Goal: Task Accomplishment & Management: Use online tool/utility

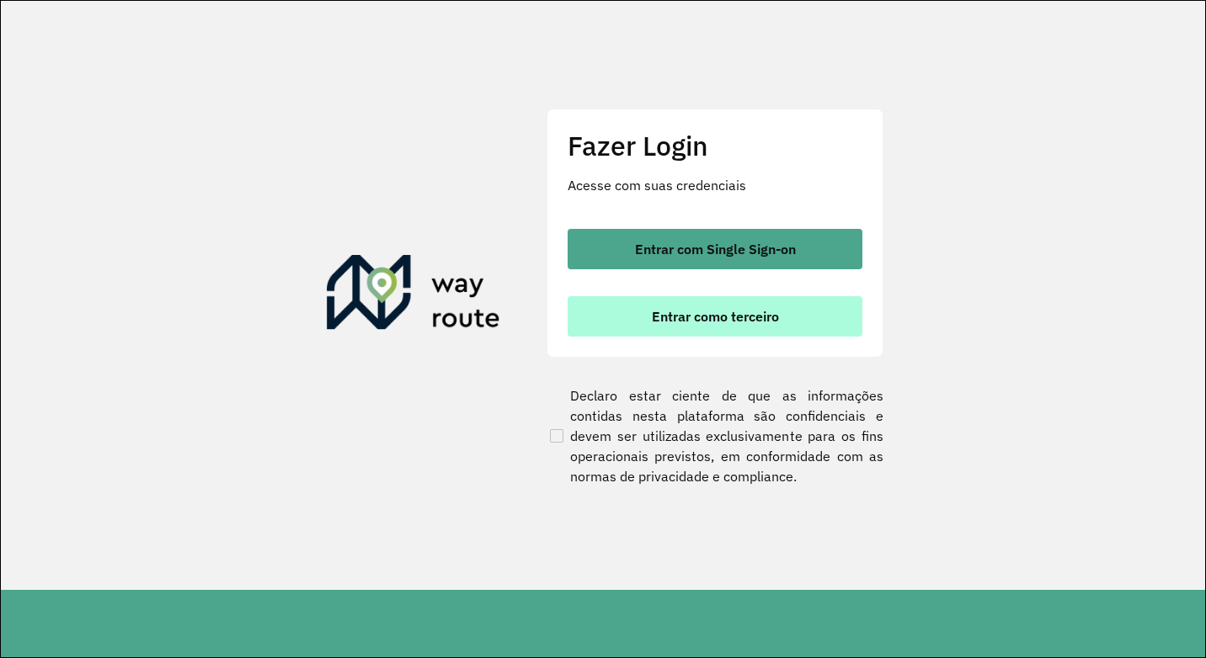
drag, startPoint x: 694, startPoint y: 326, endPoint x: 701, endPoint y: 314, distance: 14.0
click at [694, 325] on button "Entrar como terceiro" at bounding box center [714, 316] width 295 height 40
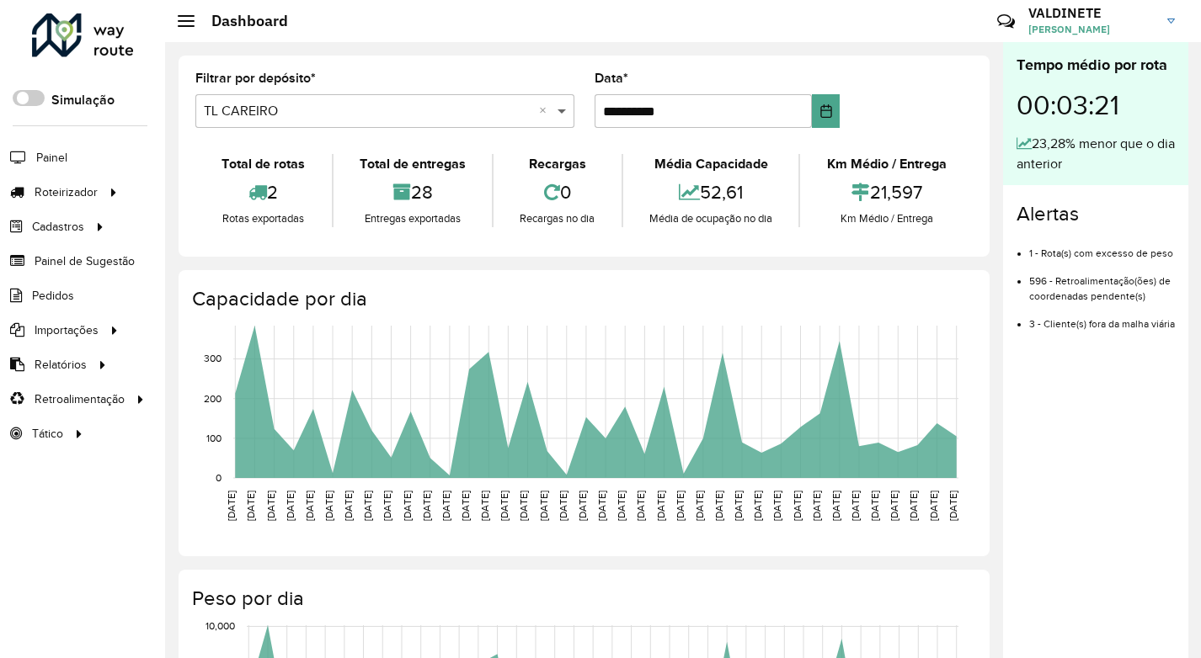
click at [558, 113] on span at bounding box center [563, 111] width 21 height 20
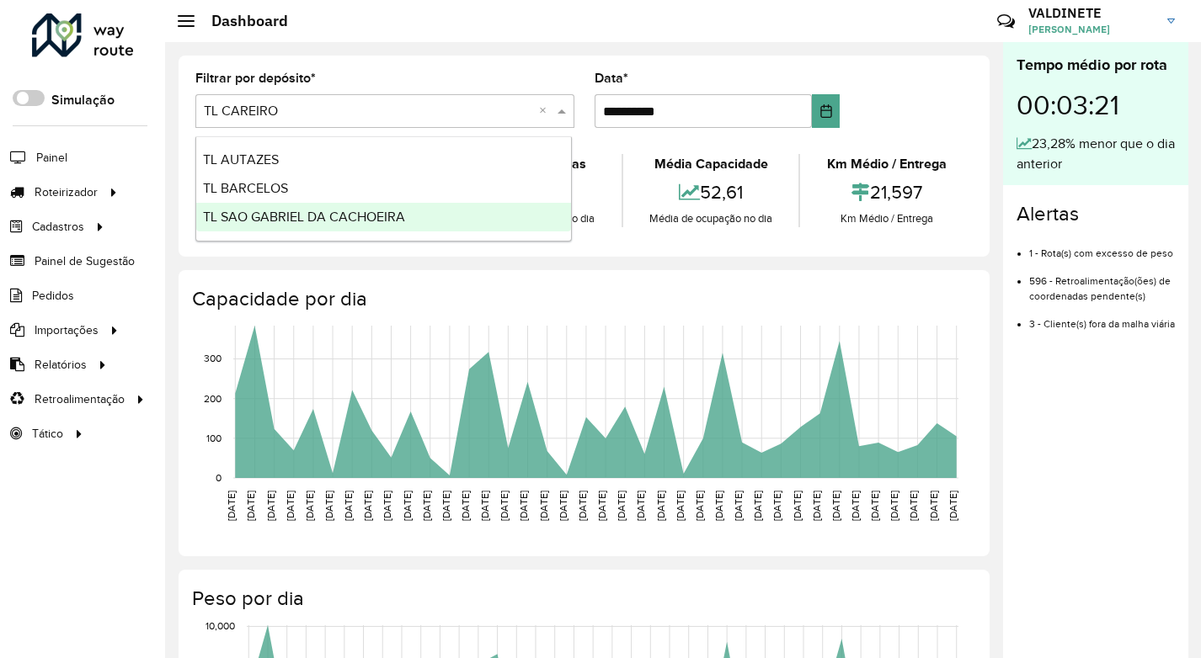
click at [383, 216] on span "TL SAO GABRIEL DA CACHOEIRA" at bounding box center [304, 217] width 202 height 14
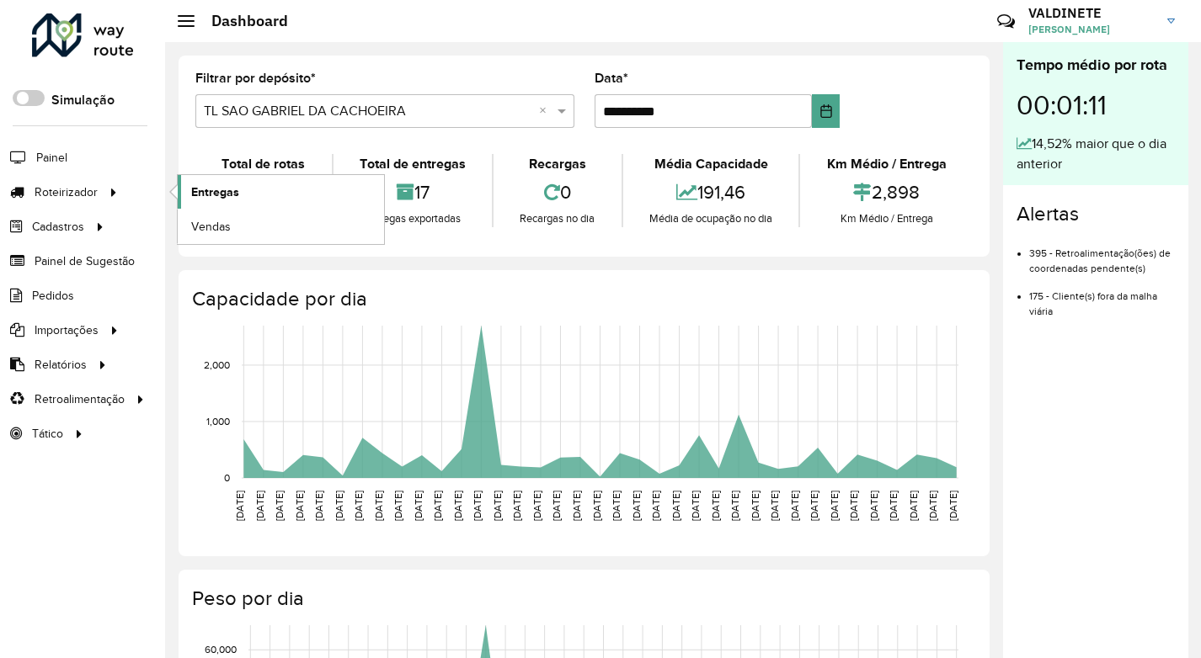
click at [223, 198] on span "Entregas" at bounding box center [215, 193] width 48 height 18
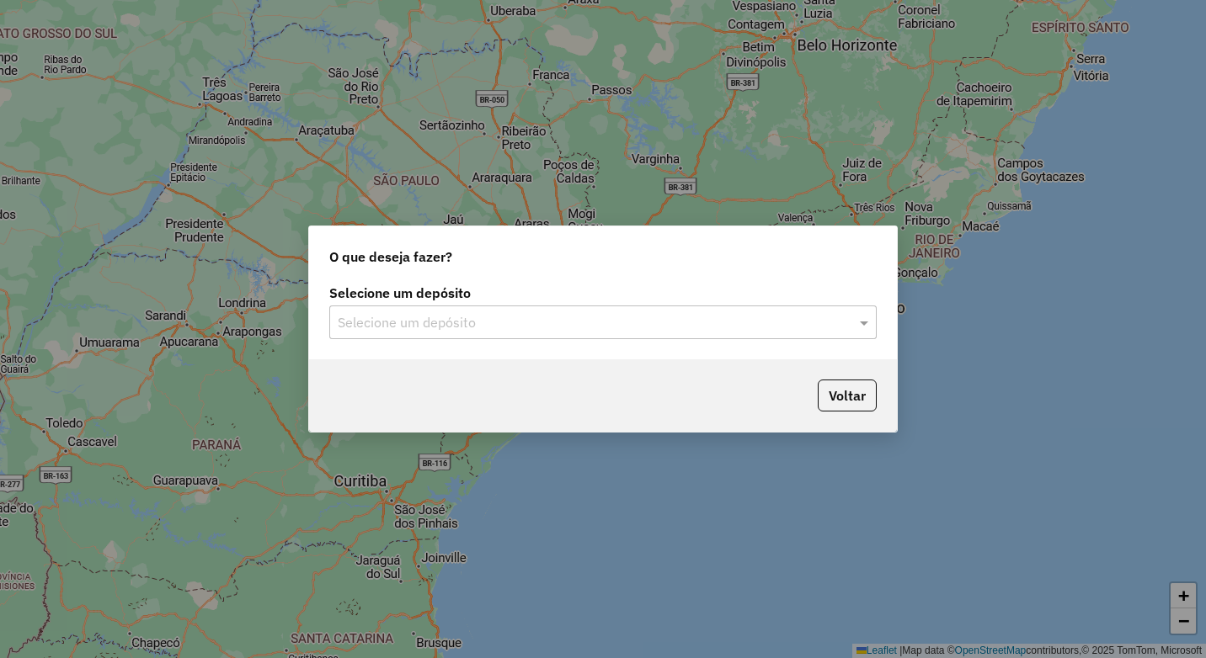
click at [540, 317] on input "text" at bounding box center [586, 323] width 497 height 20
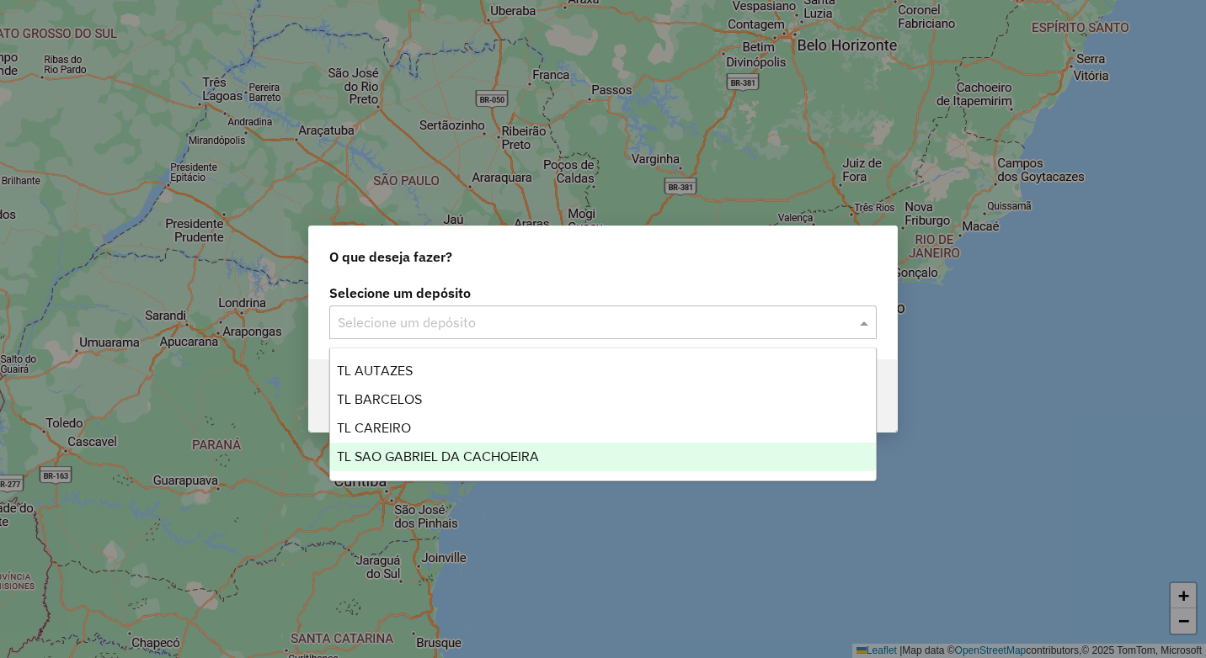
click at [533, 452] on span "TL SAO GABRIEL DA CACHOEIRA" at bounding box center [438, 457] width 202 height 14
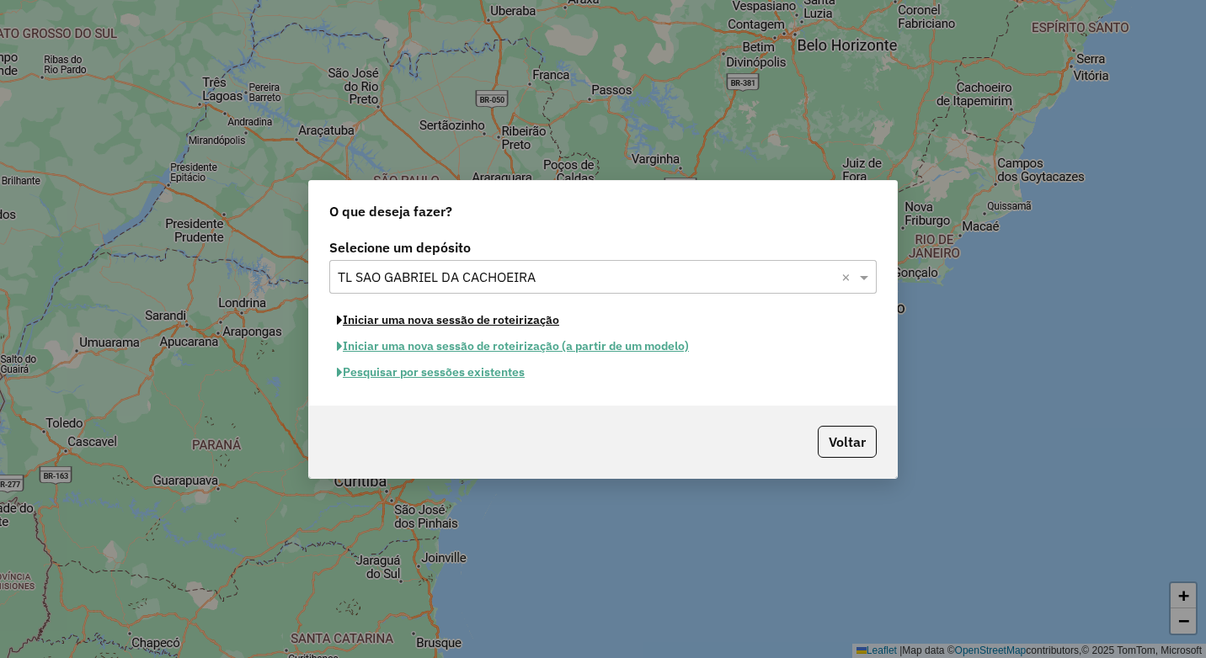
click at [466, 322] on button "Iniciar uma nova sessão de roteirização" at bounding box center [447, 320] width 237 height 26
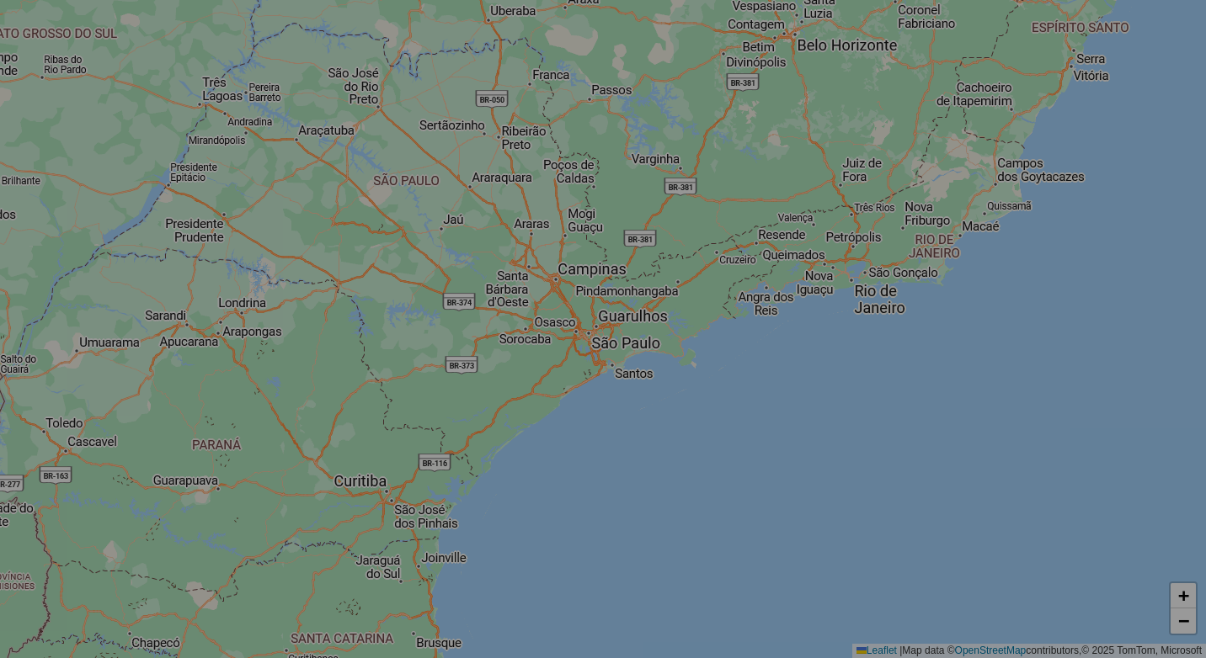
select select "*"
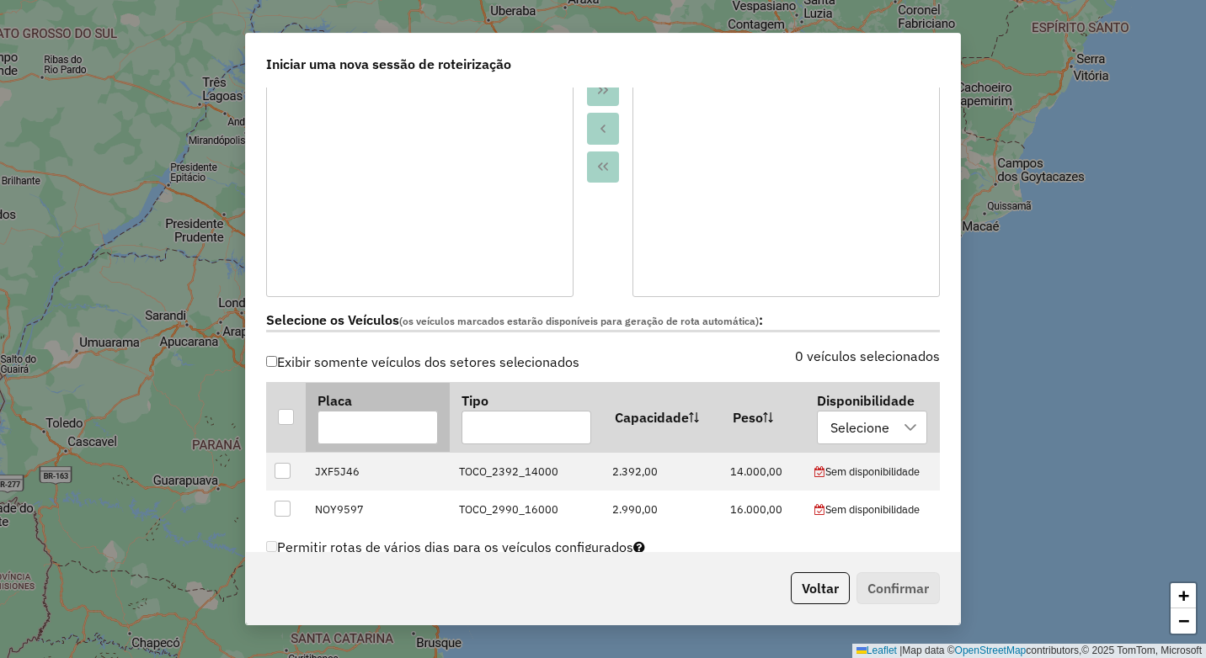
scroll to position [337, 0]
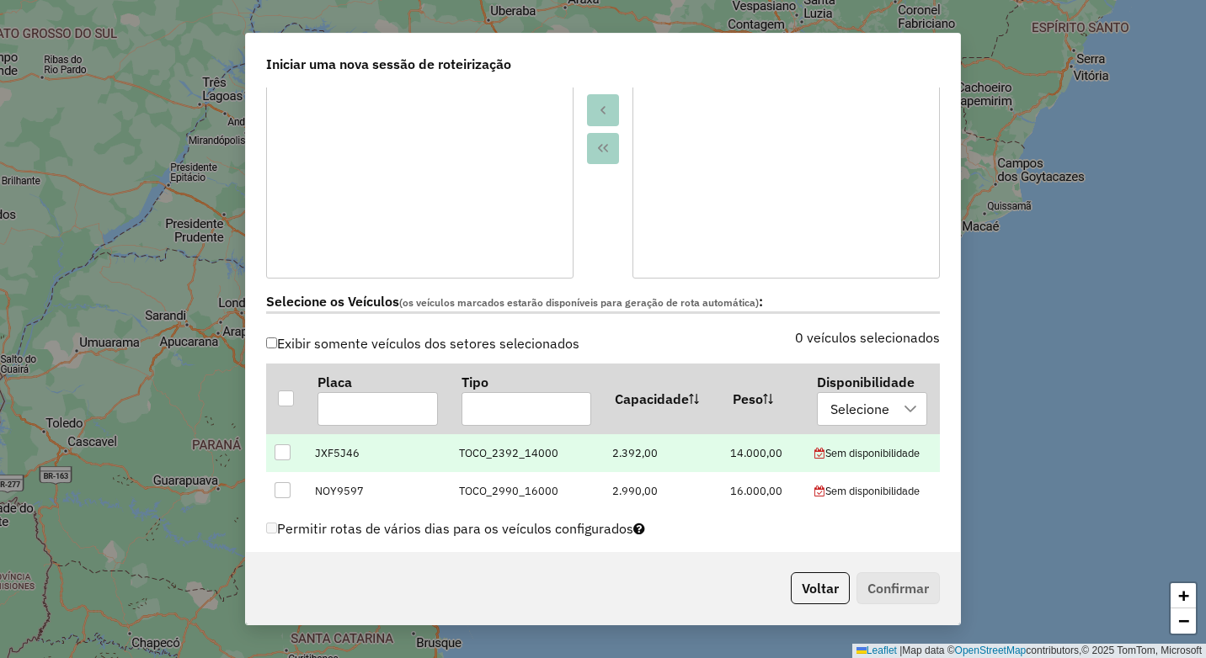
click at [279, 453] on div at bounding box center [282, 453] width 16 height 16
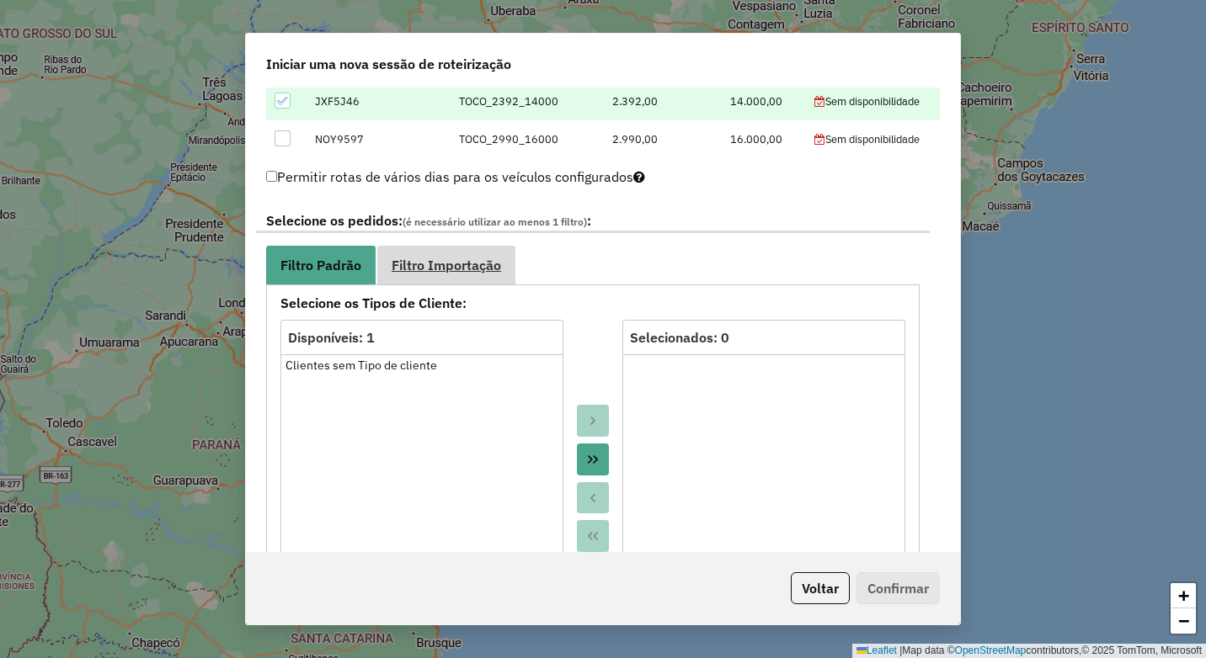
scroll to position [758, 0]
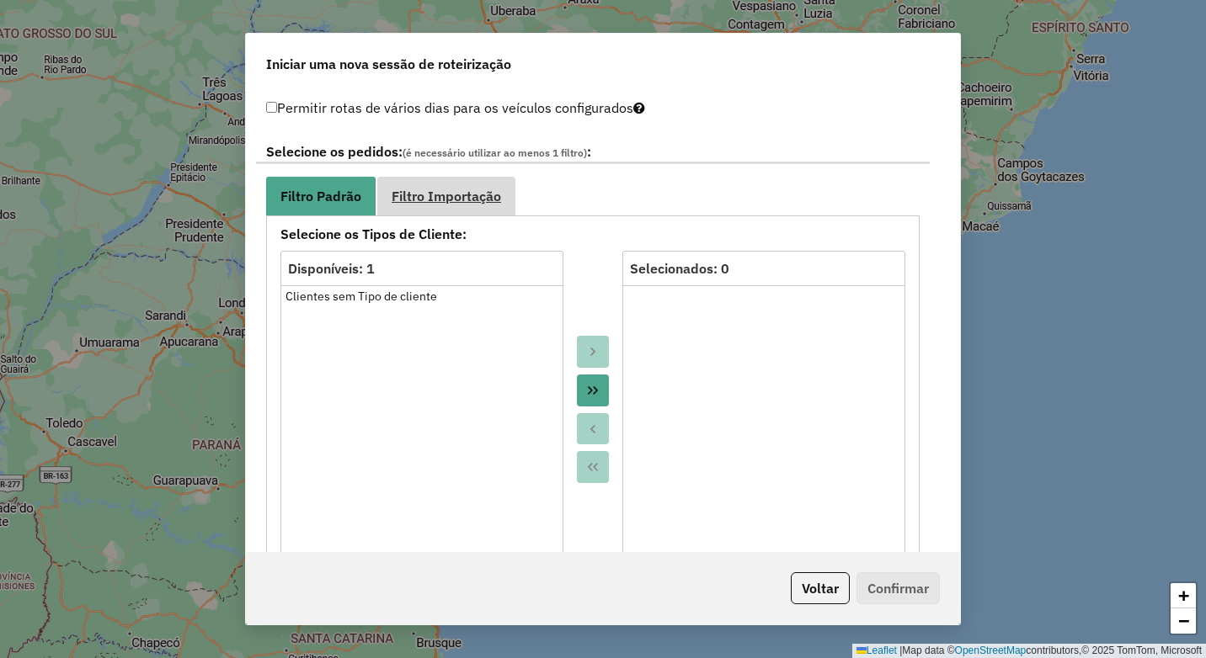
click at [473, 184] on link "Filtro Importação" at bounding box center [446, 196] width 138 height 38
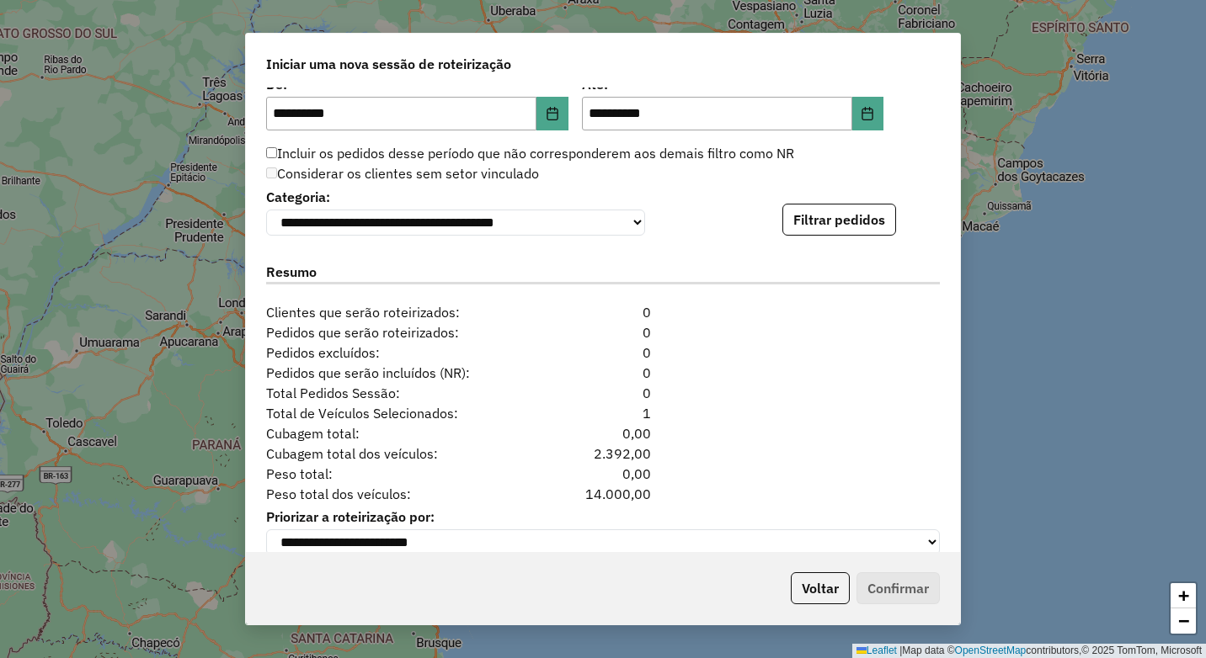
scroll to position [1074, 0]
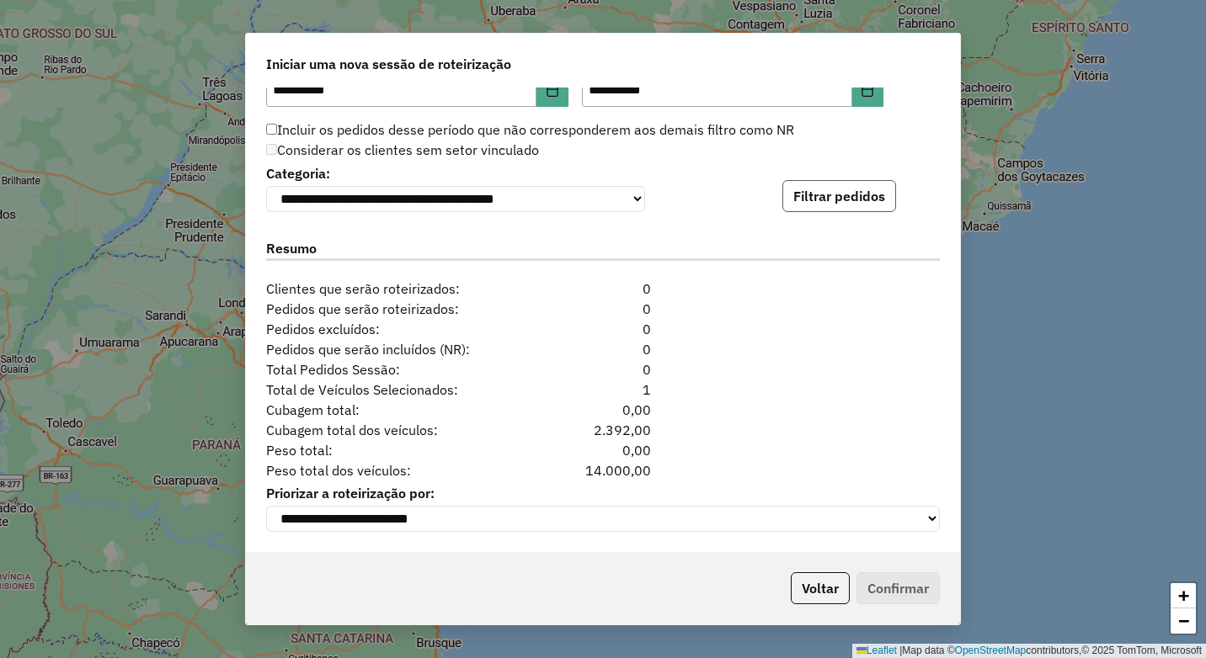
click at [833, 190] on button "Filtrar pedidos" at bounding box center [839, 196] width 114 height 32
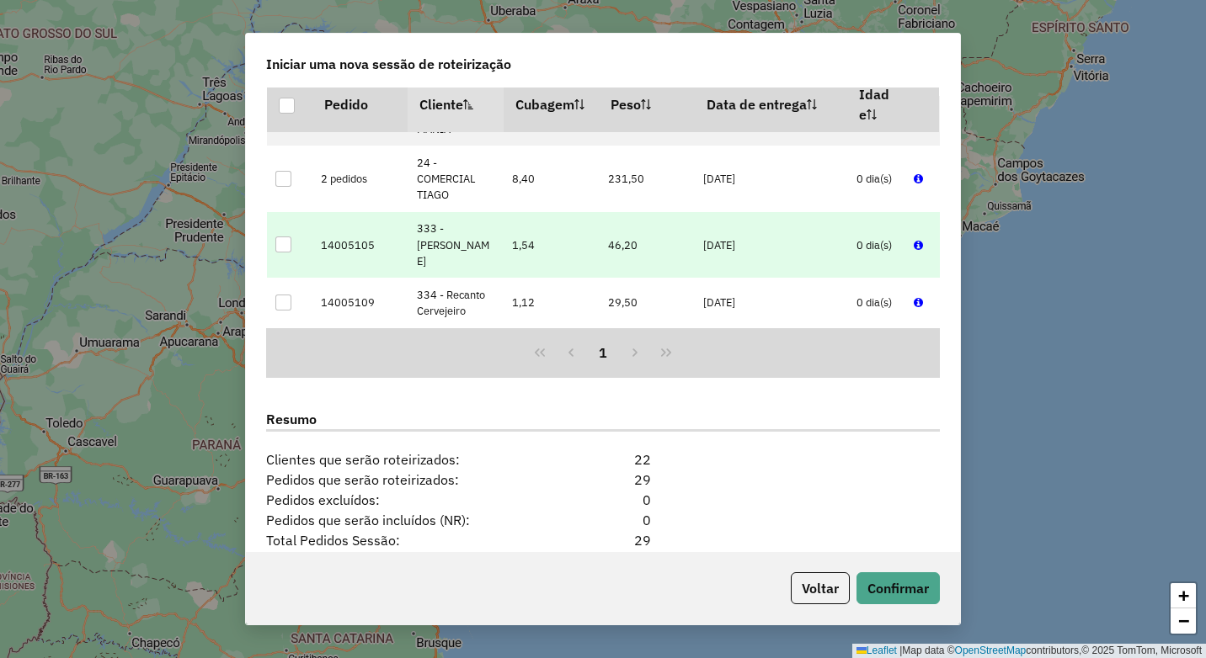
scroll to position [168, 0]
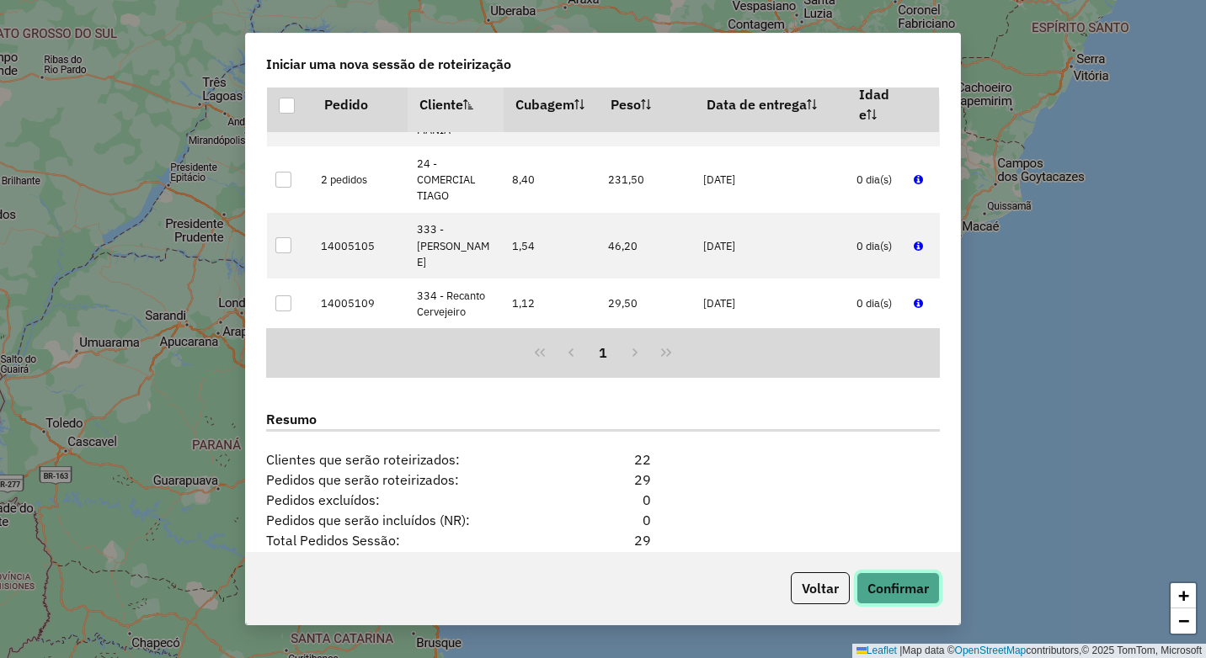
click at [891, 580] on button "Confirmar" at bounding box center [897, 588] width 83 height 32
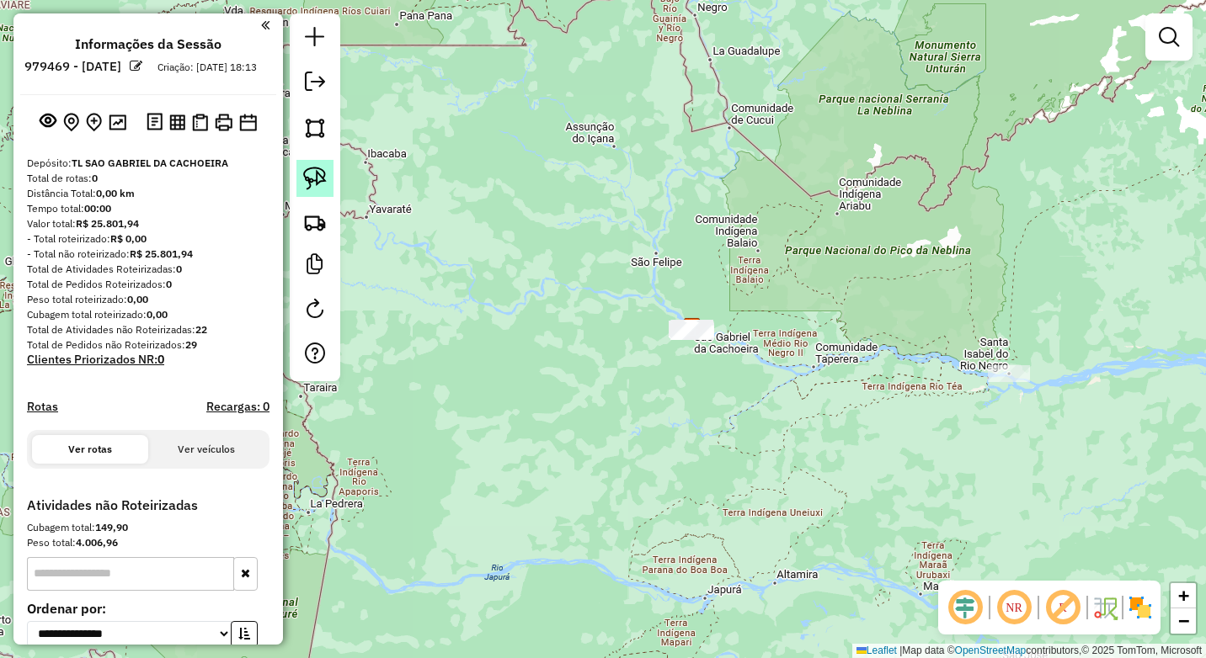
click at [313, 182] on img at bounding box center [315, 179] width 24 height 24
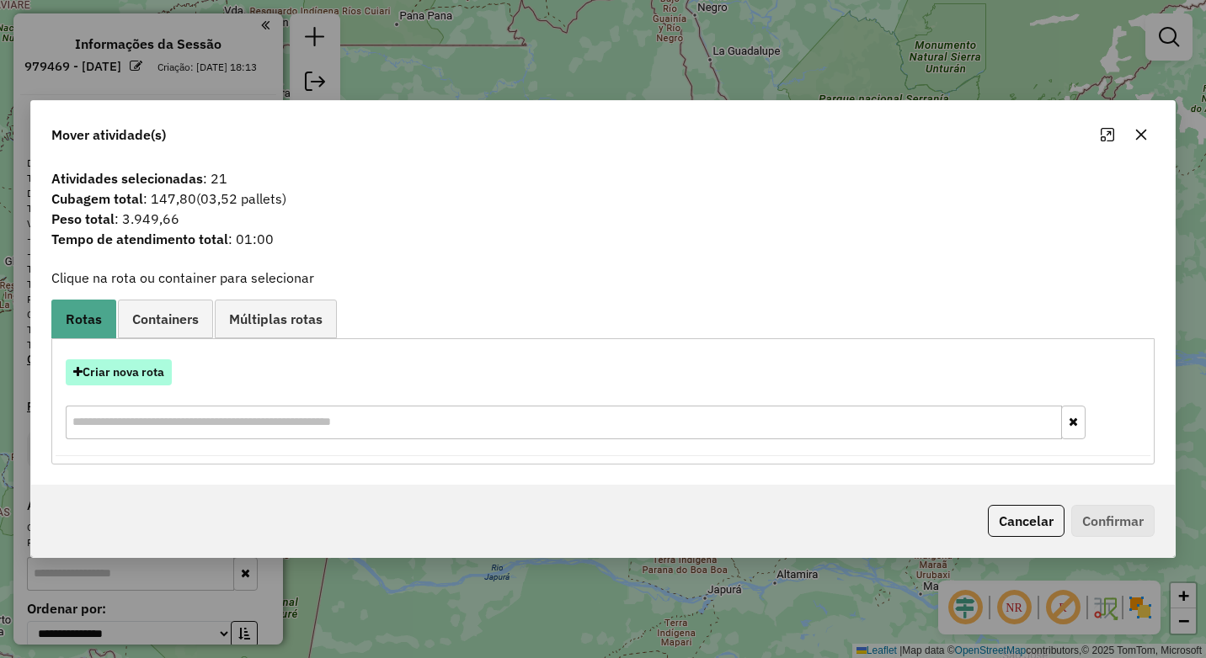
click at [141, 383] on button "Criar nova rota" at bounding box center [119, 372] width 106 height 26
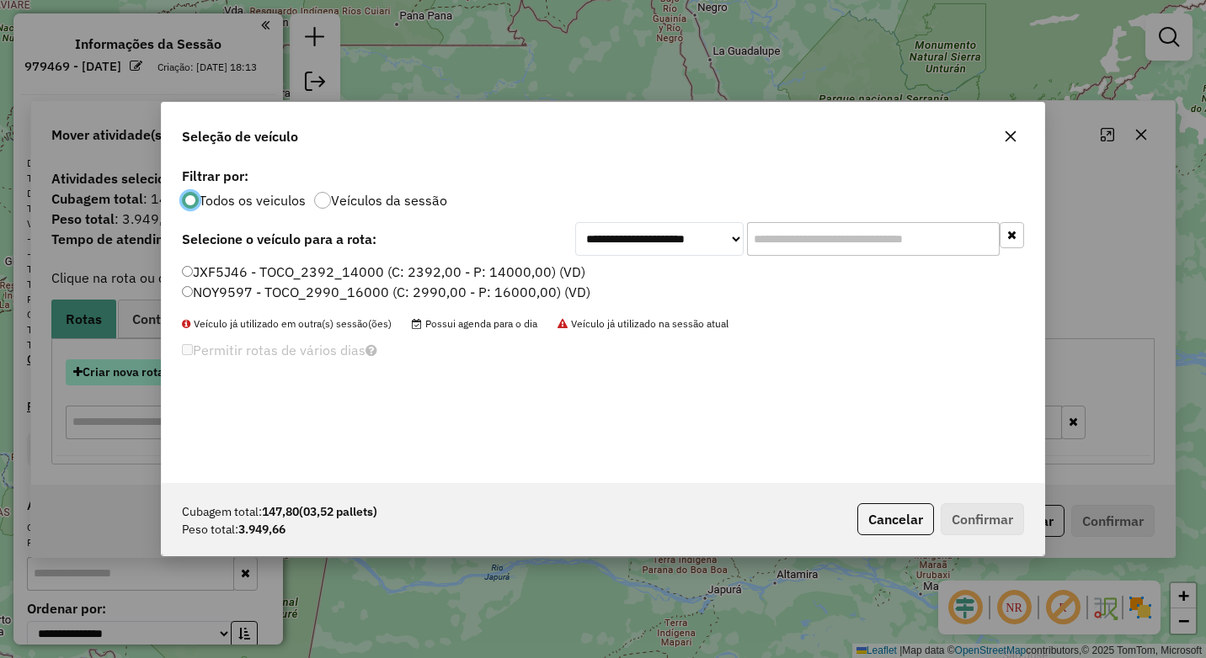
scroll to position [9, 5]
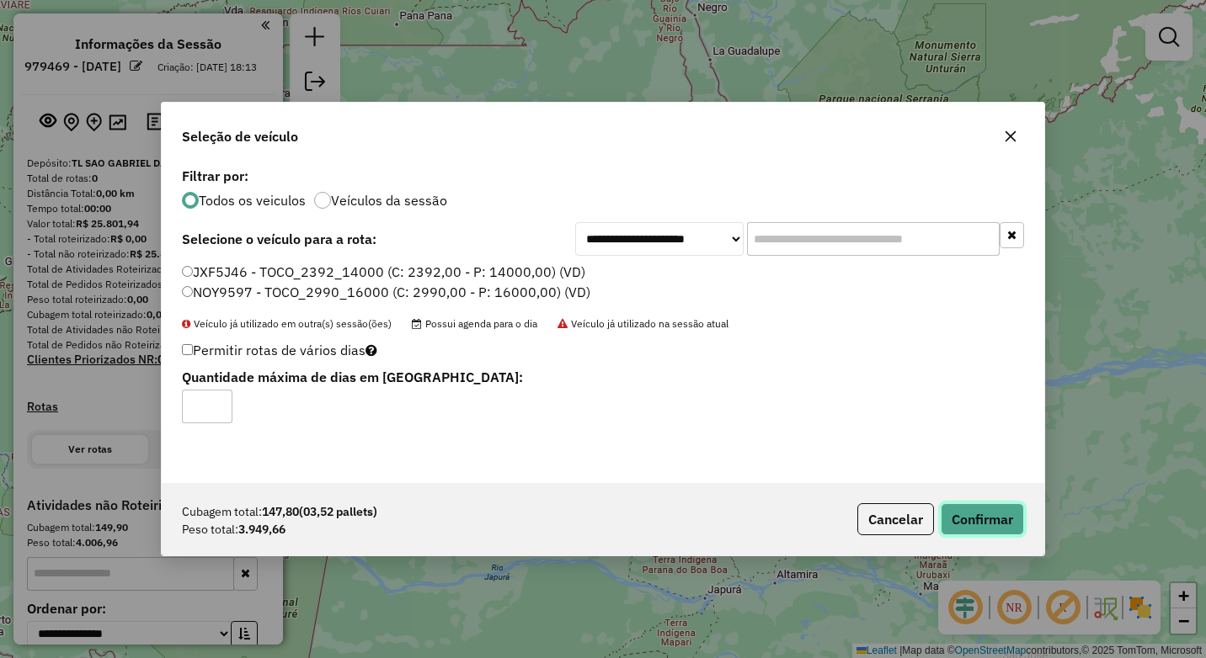
click at [993, 515] on button "Confirmar" at bounding box center [981, 519] width 83 height 32
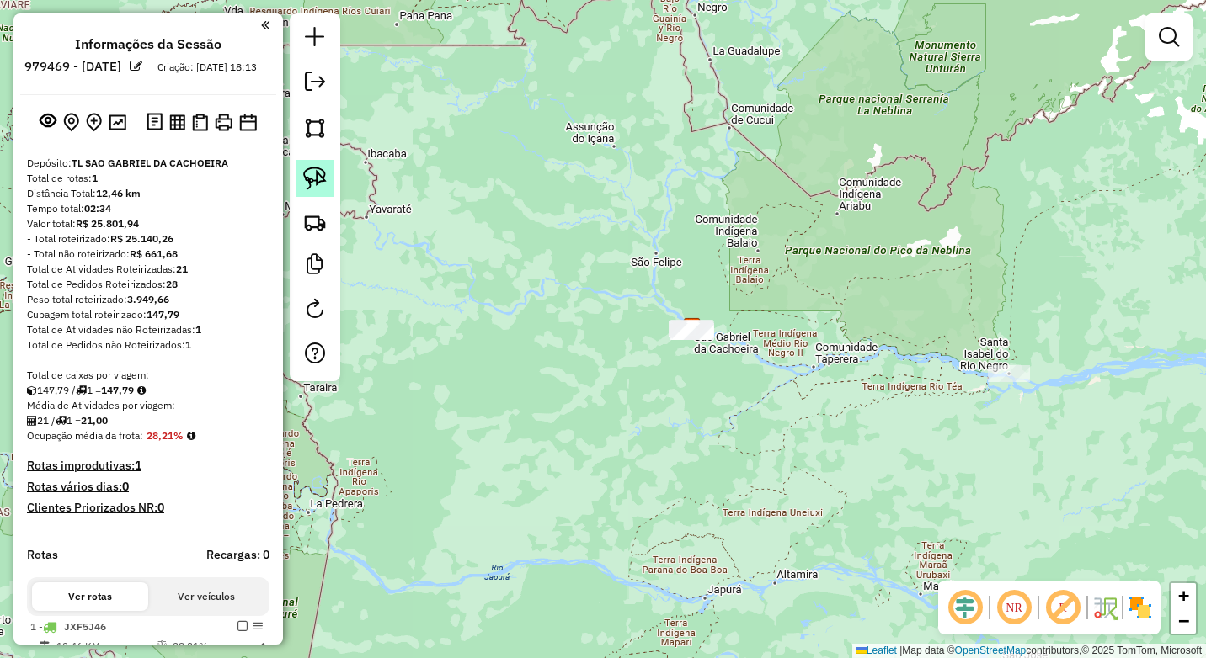
click at [310, 173] on img at bounding box center [315, 179] width 24 height 24
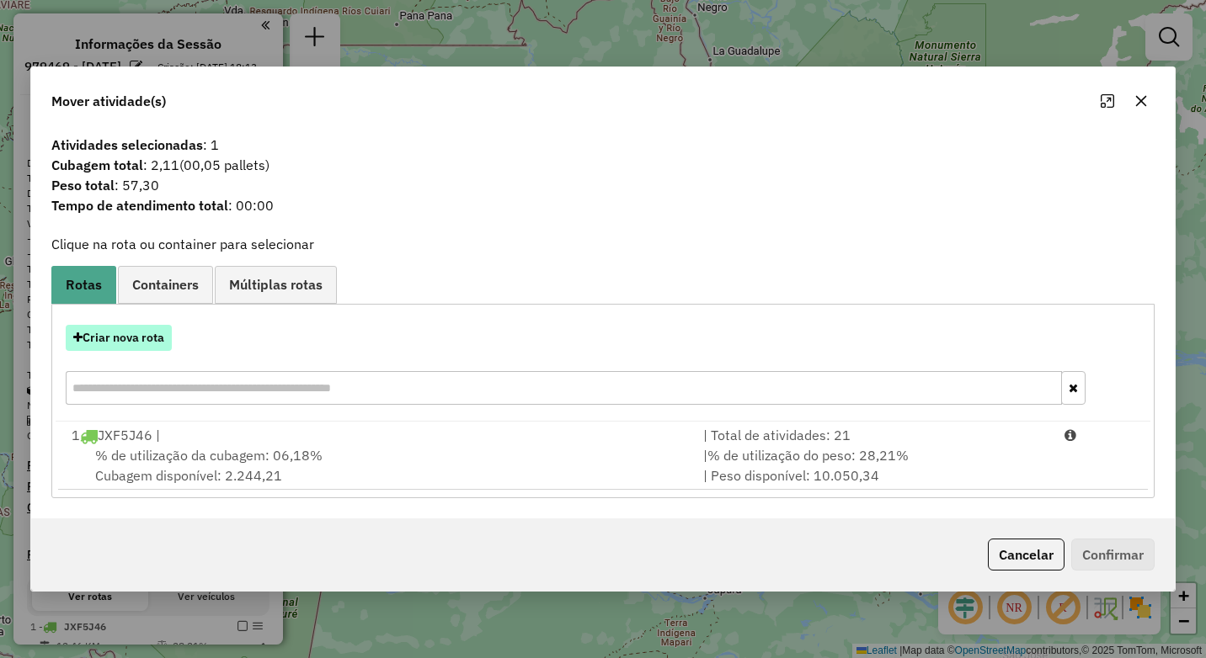
click at [140, 337] on button "Criar nova rota" at bounding box center [119, 338] width 106 height 26
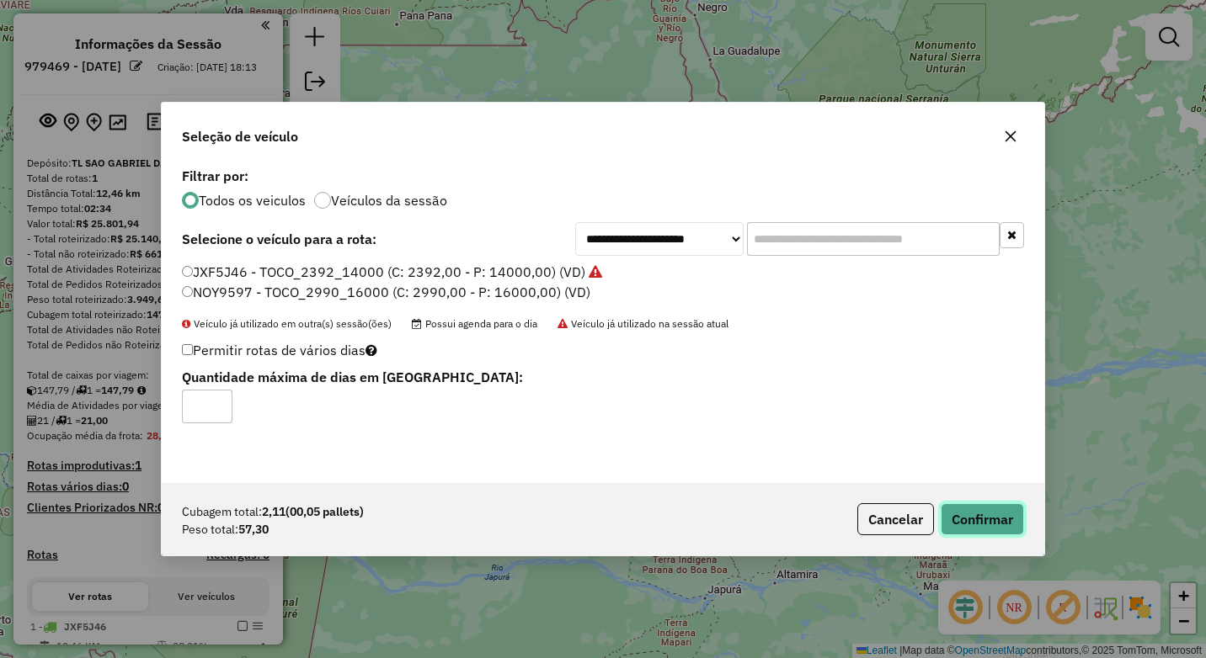
click at [996, 515] on button "Confirmar" at bounding box center [981, 519] width 83 height 32
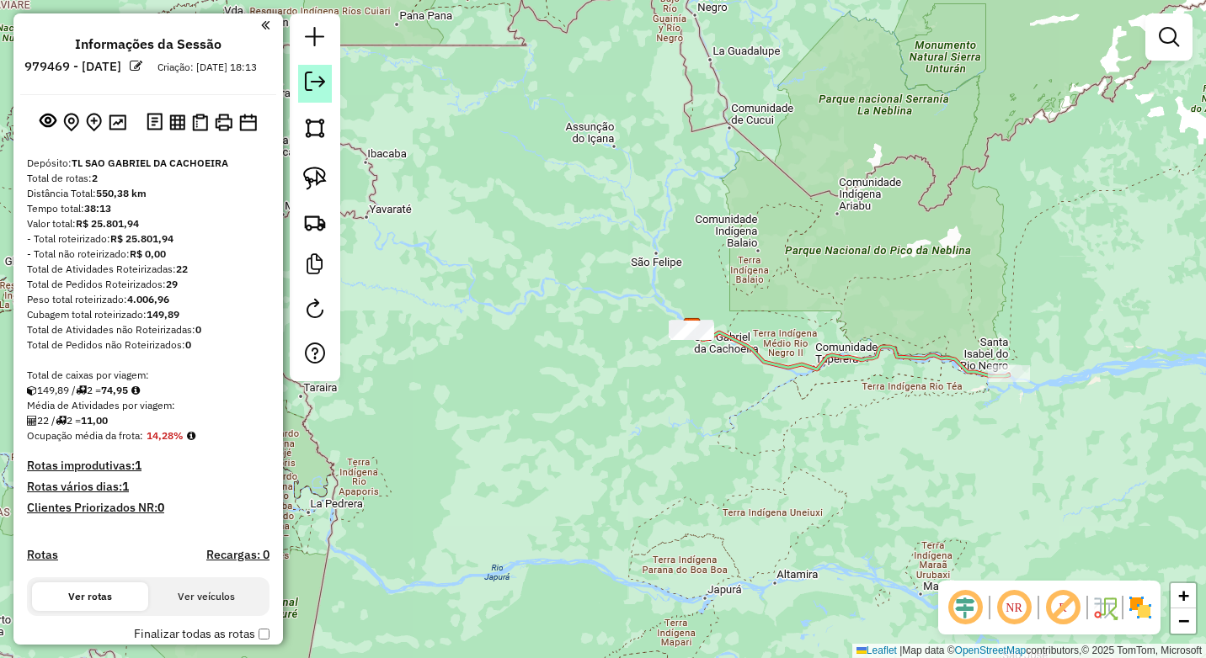
click at [313, 84] on em at bounding box center [315, 82] width 20 height 20
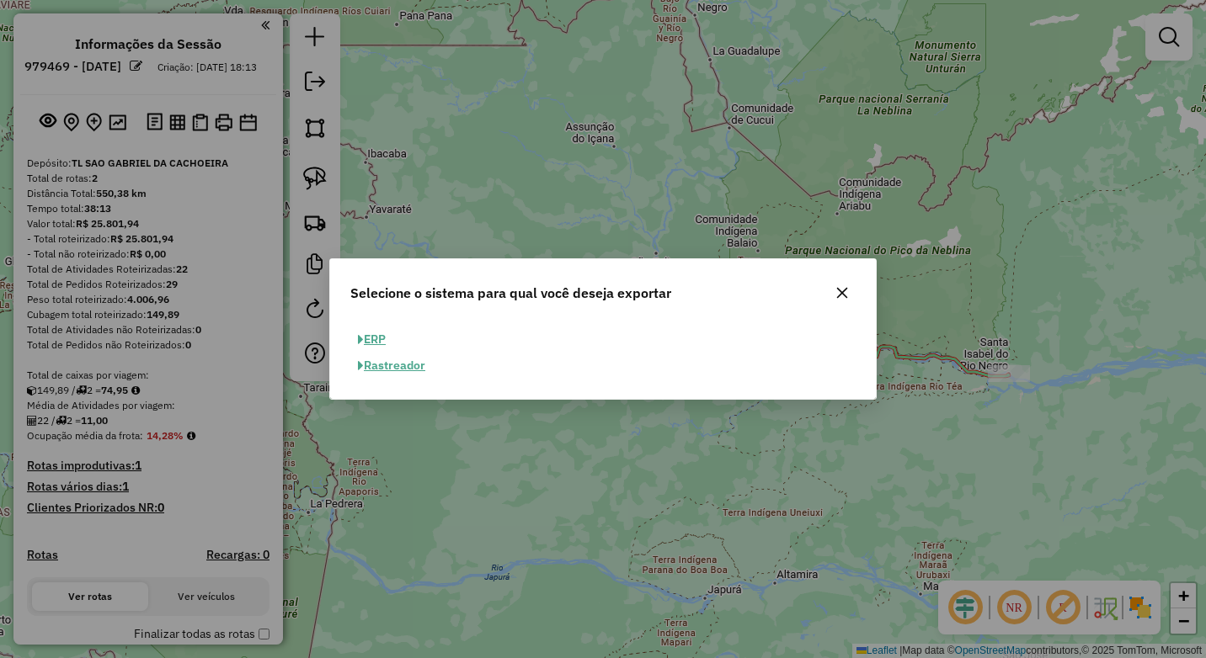
click at [376, 345] on button "ERP" at bounding box center [371, 340] width 43 height 26
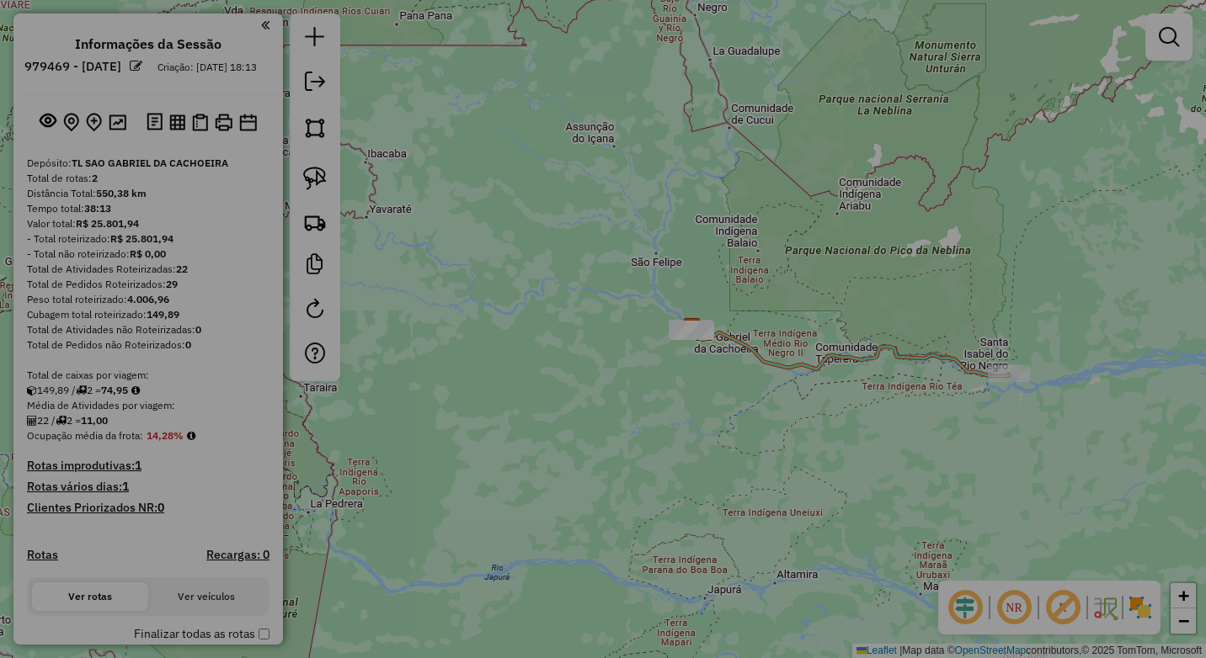
select select "**"
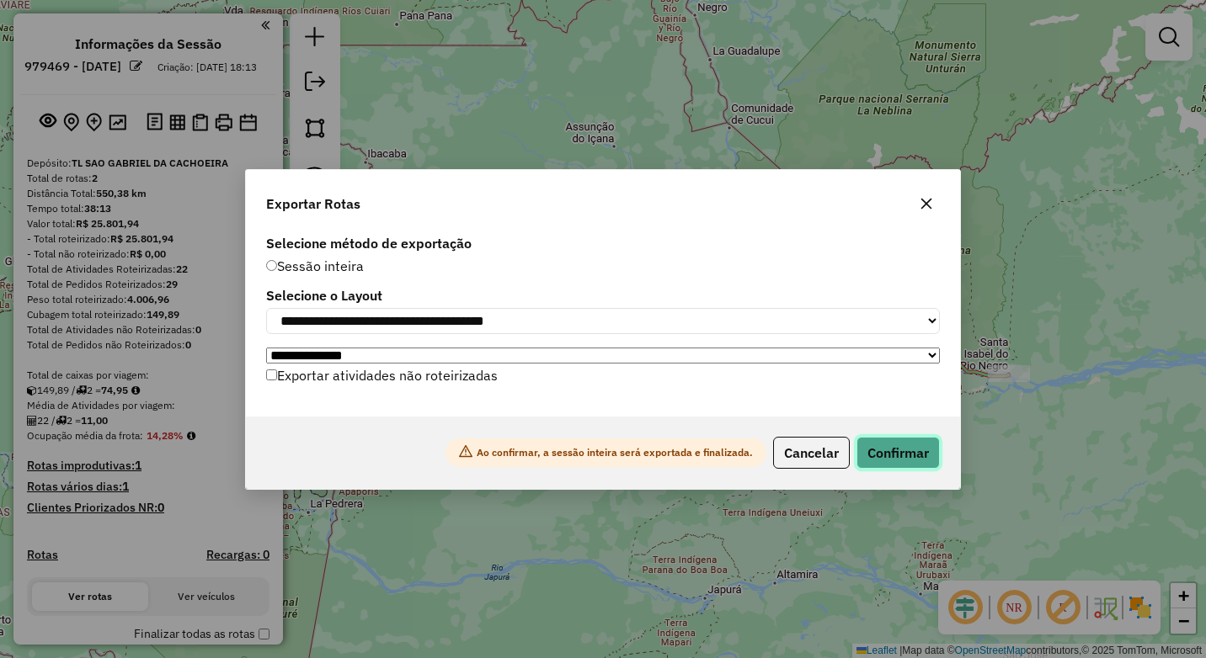
click at [909, 460] on button "Confirmar" at bounding box center [897, 453] width 83 height 32
